Goal: Task Accomplishment & Management: Use online tool/utility

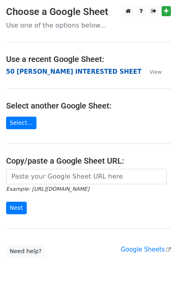
click at [18, 73] on strong "50 [PERSON_NAME] INTERESTED SHEET" at bounding box center [73, 71] width 135 height 7
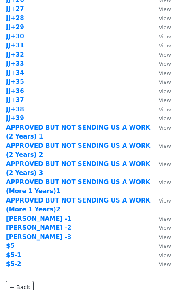
scroll to position [757, 0]
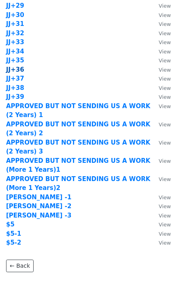
click at [15, 70] on strong "JJ+36" at bounding box center [15, 69] width 18 height 7
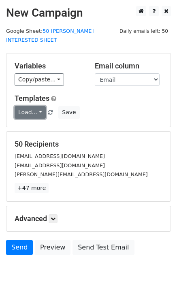
click at [27, 109] on link "Load..." at bounding box center [30, 112] width 31 height 13
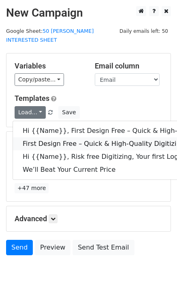
click at [34, 137] on link "First Design Free – Quick & High-Quality Digitizing!" at bounding box center [129, 143] width 233 height 13
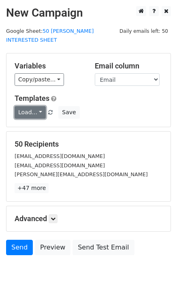
click at [26, 106] on link "Load..." at bounding box center [30, 112] width 31 height 13
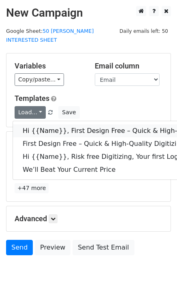
click at [61, 124] on link "Hi {{Name}}, First Design Free – Quick & High-Quality Digitizing!" at bounding box center [129, 130] width 233 height 13
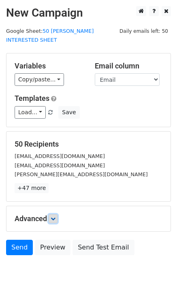
click at [57, 214] on link at bounding box center [53, 218] width 9 height 9
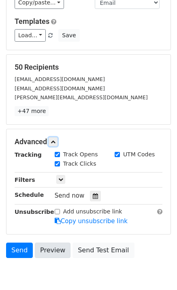
scroll to position [104, 0]
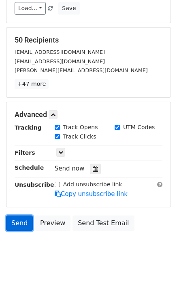
click at [24, 216] on link "Send" at bounding box center [19, 223] width 27 height 15
